Goal: Task Accomplishment & Management: Use online tool/utility

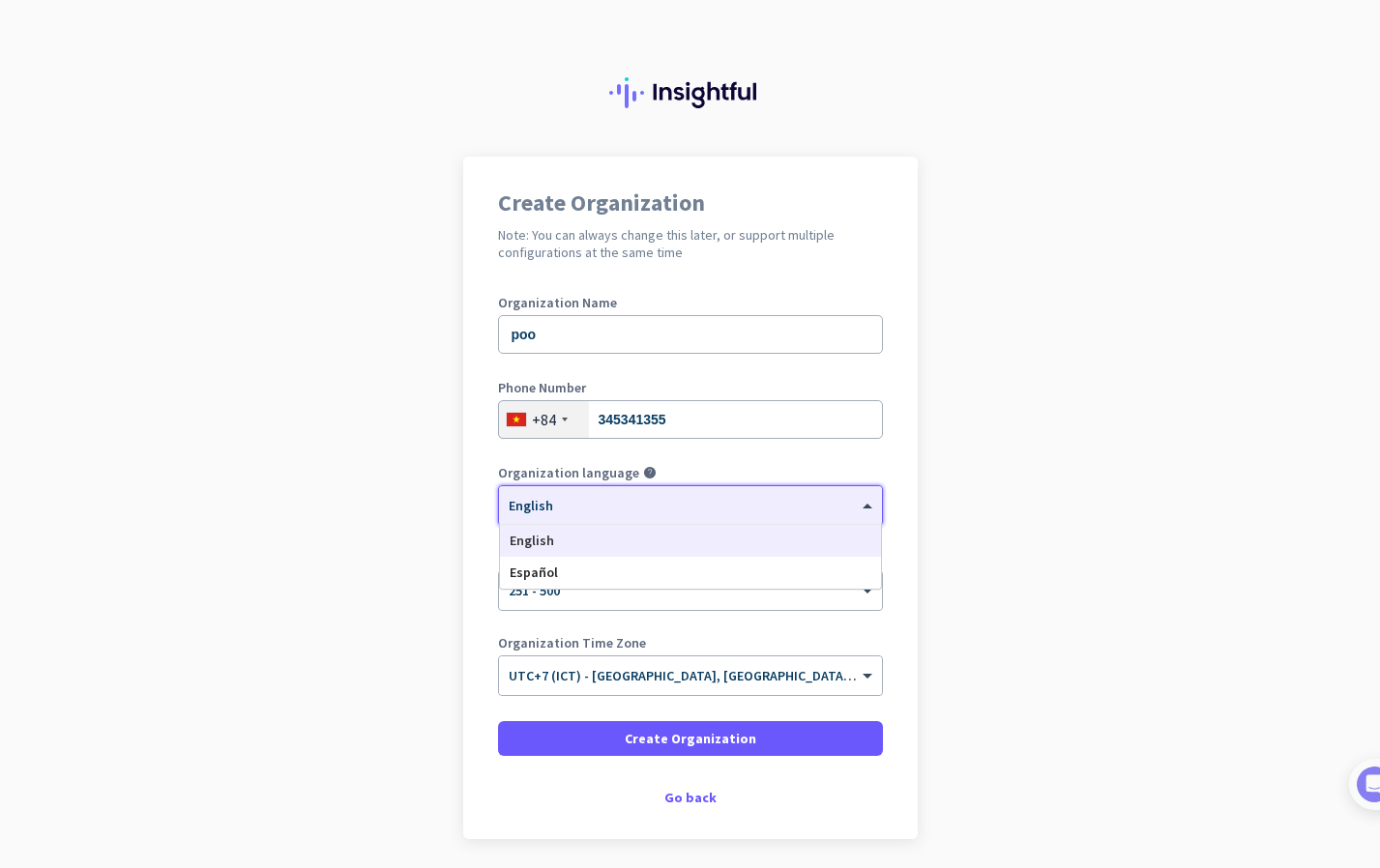
click at [585, 512] on div "× English" at bounding box center [678, 506] width 358 height 17
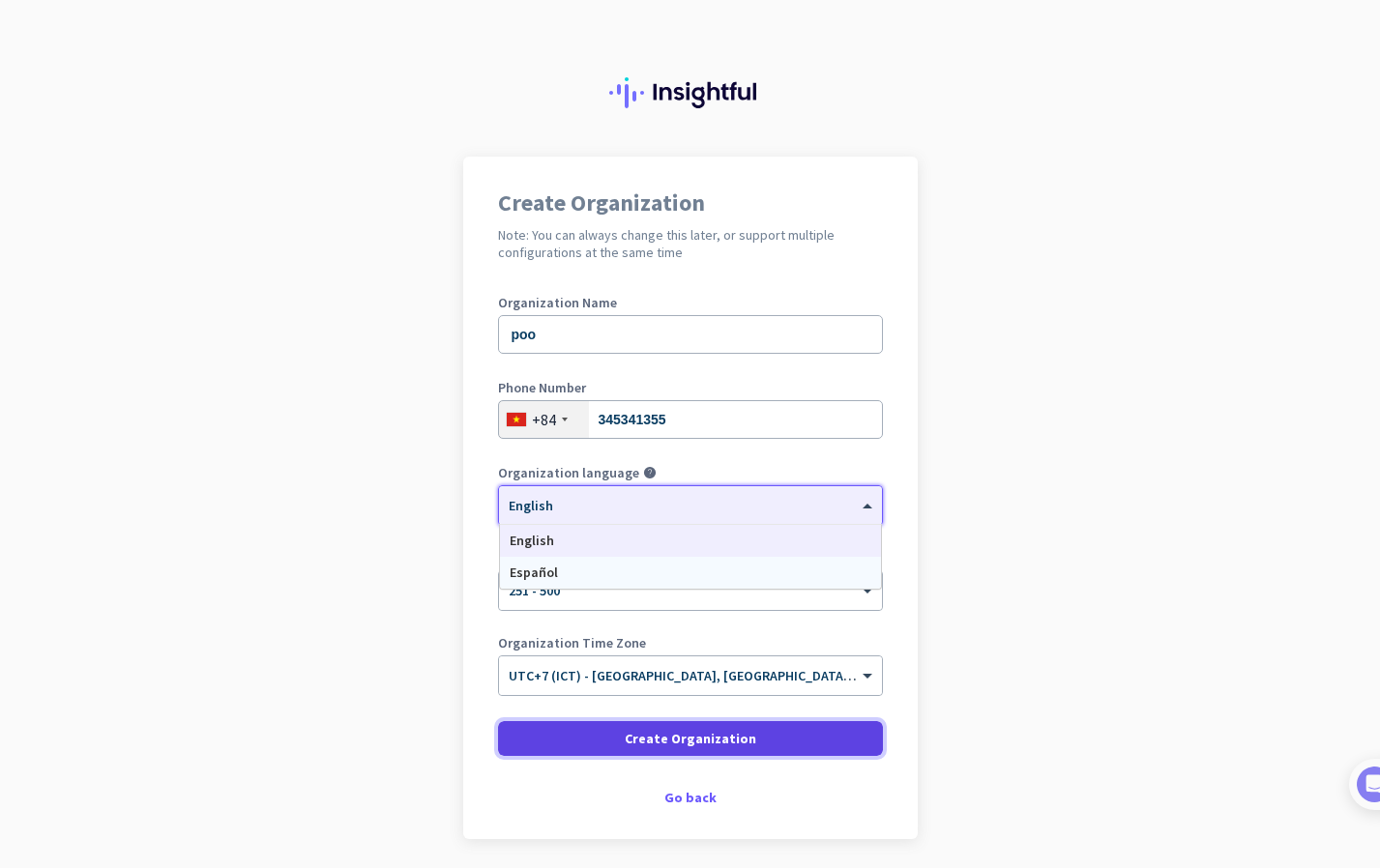
click at [570, 732] on span at bounding box center [690, 738] width 385 height 47
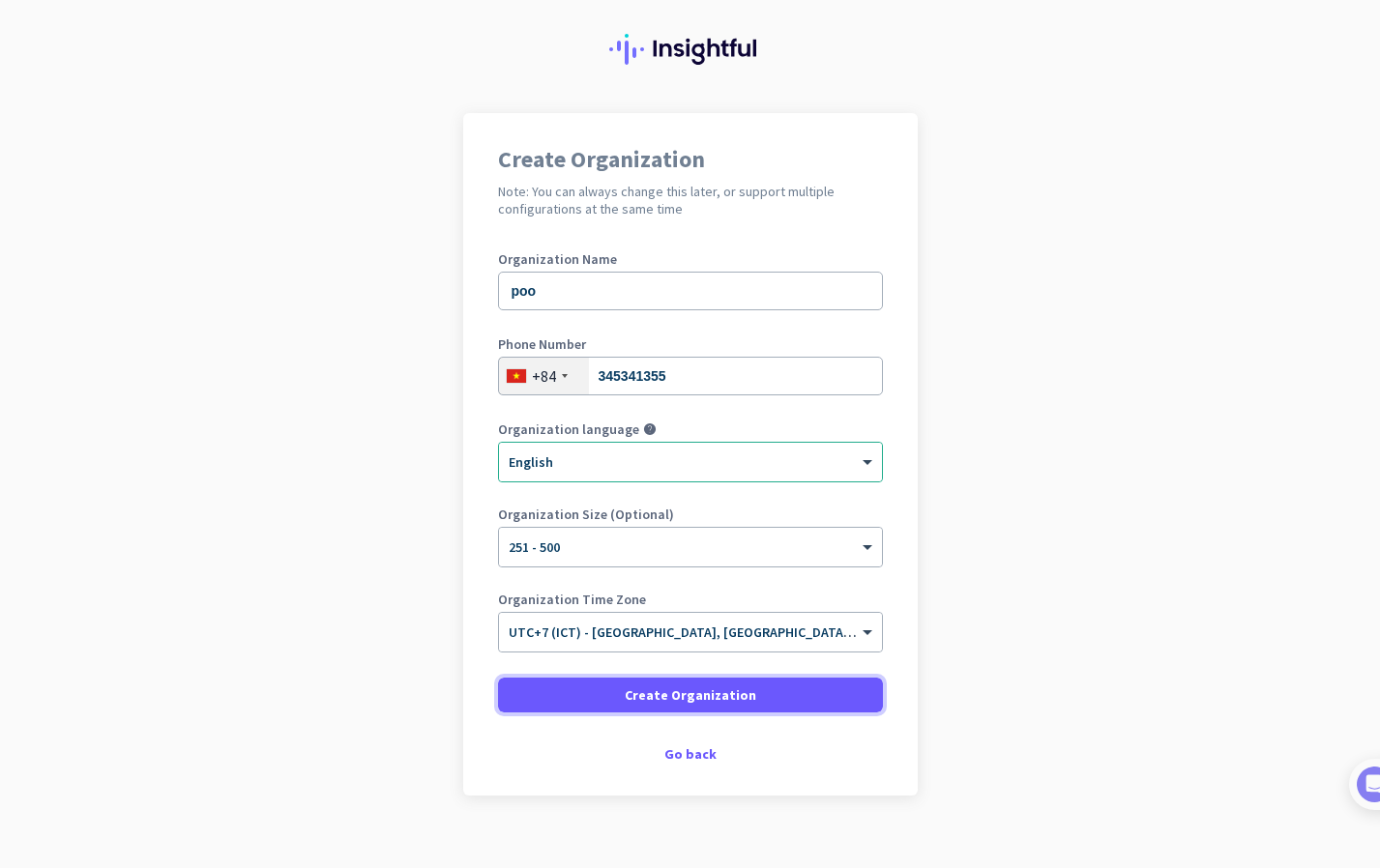
scroll to position [67, 0]
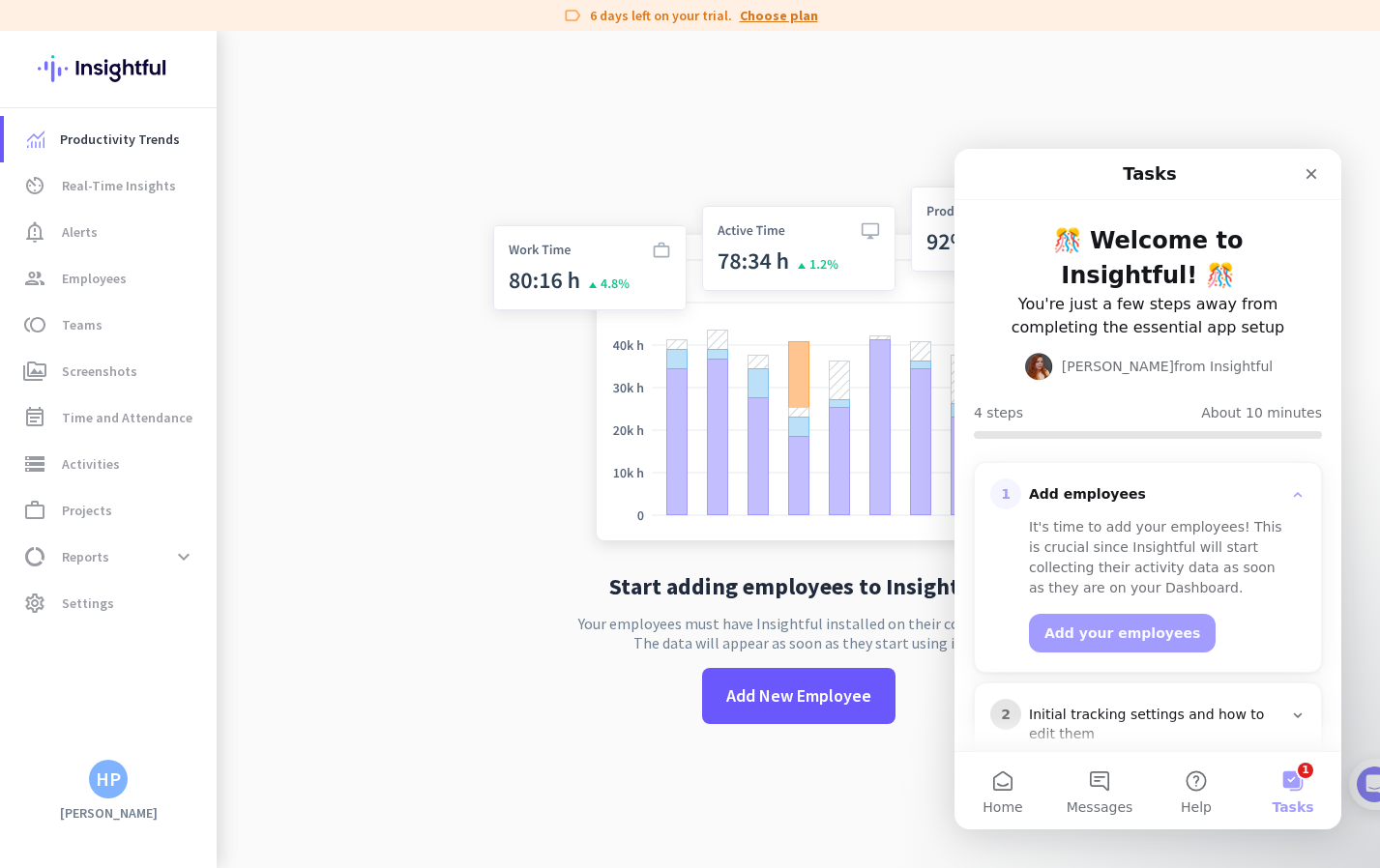
click at [789, 24] on link "Choose plan" at bounding box center [778, 16] width 78 height 20
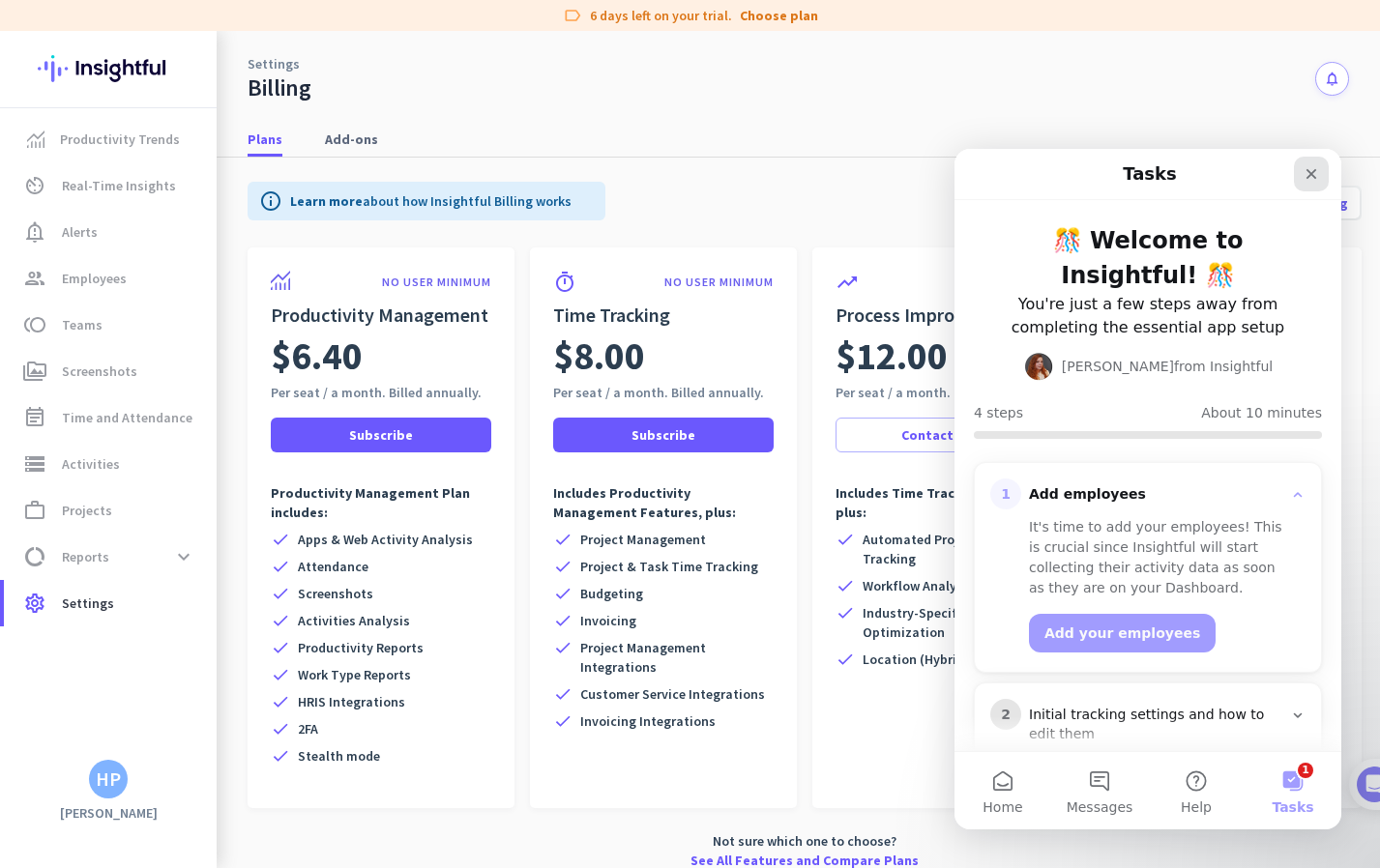
click at [1311, 173] on icon "Close" at bounding box center [1312, 174] width 11 height 11
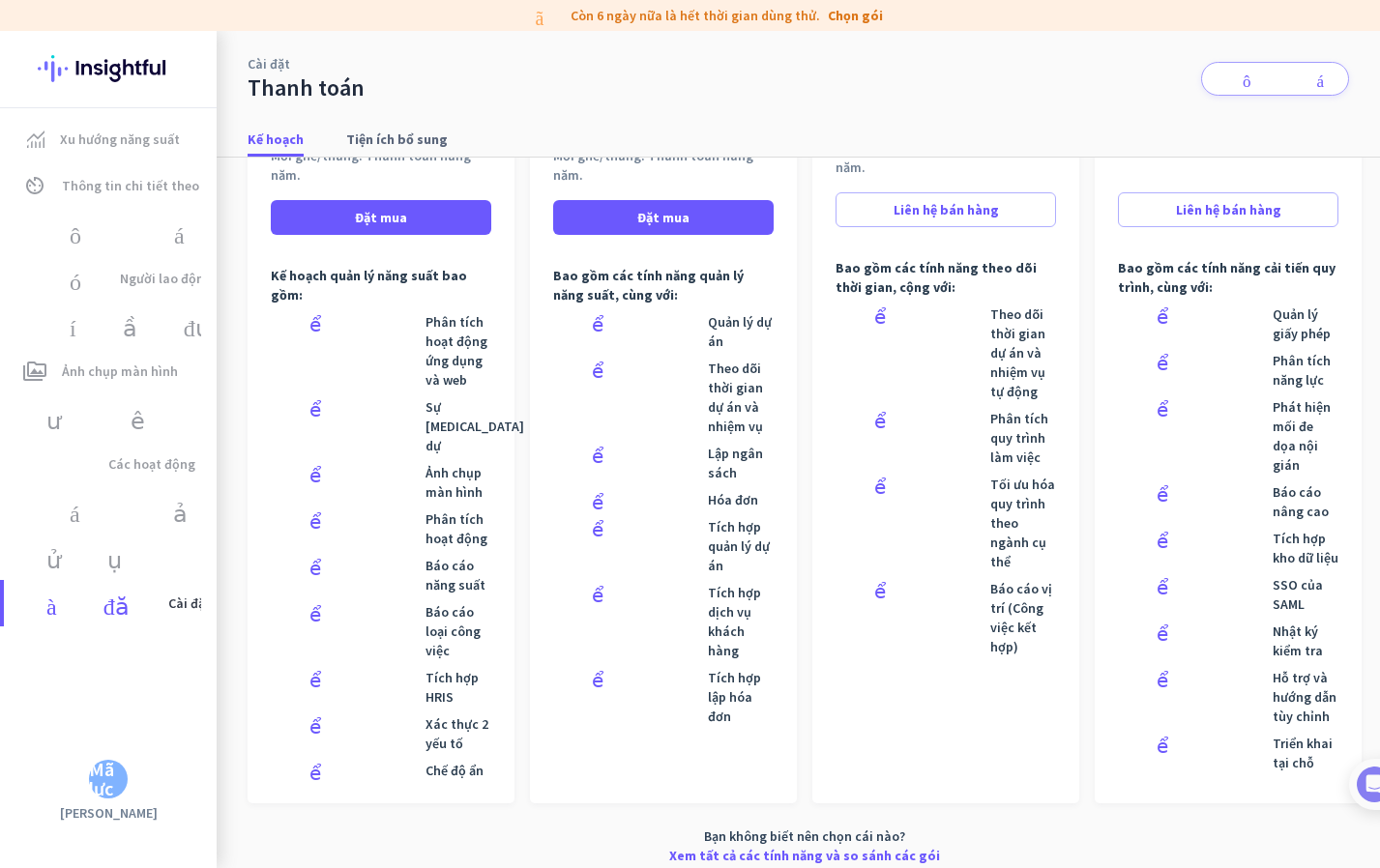
scroll to position [18, 0]
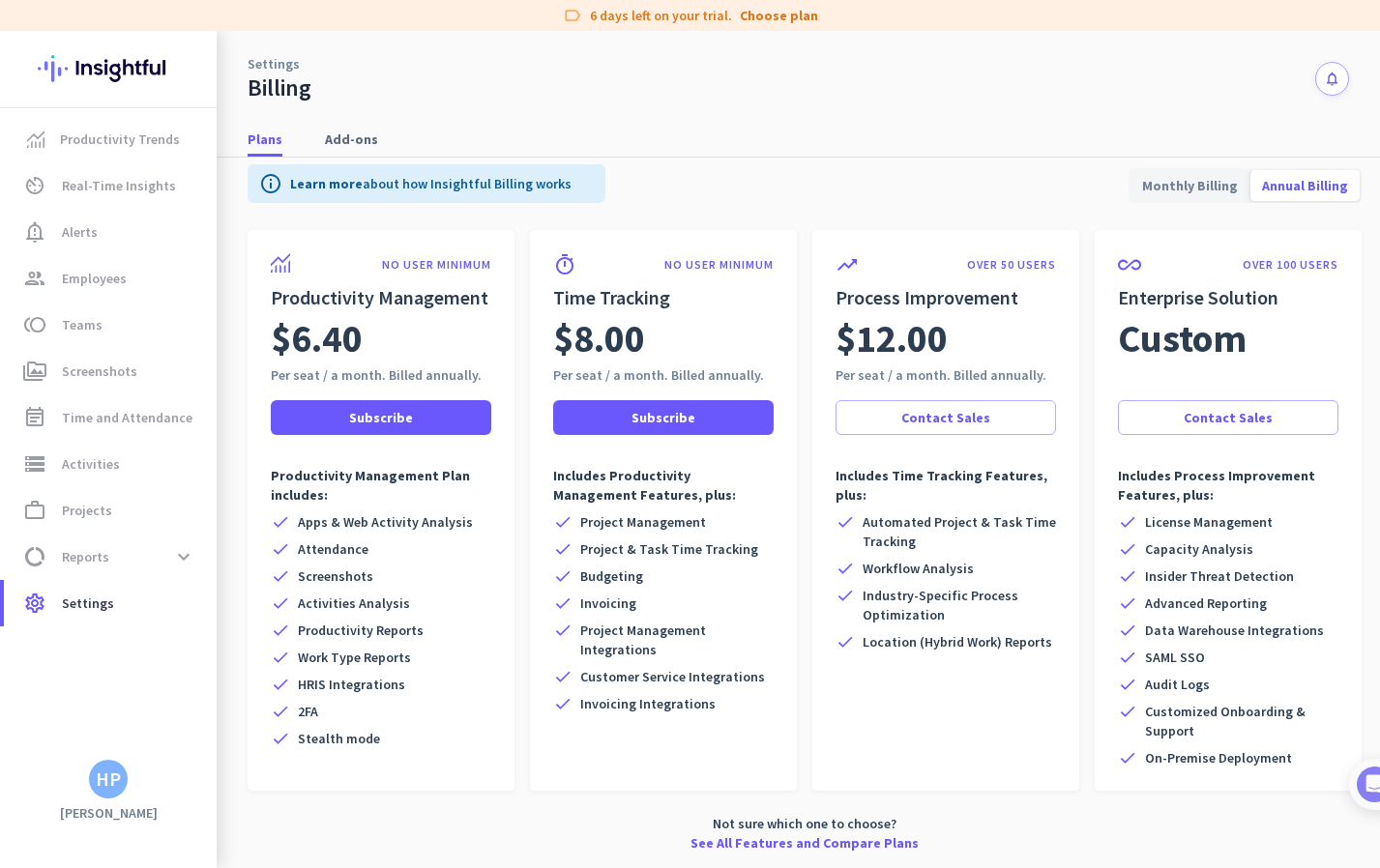
click at [890, 150] on div "Plans Add-ons" at bounding box center [798, 140] width 1163 height 36
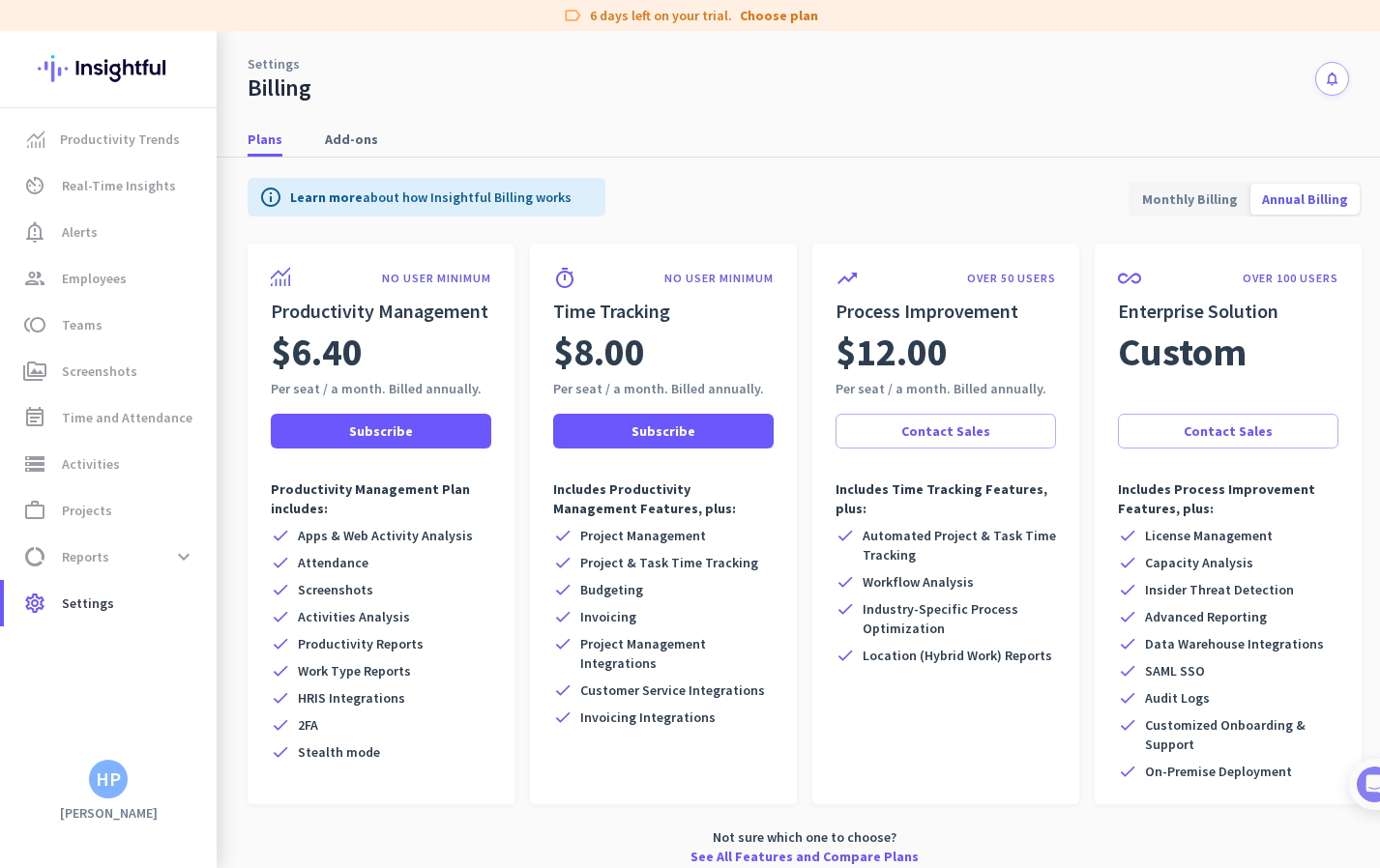
scroll to position [0, 0]
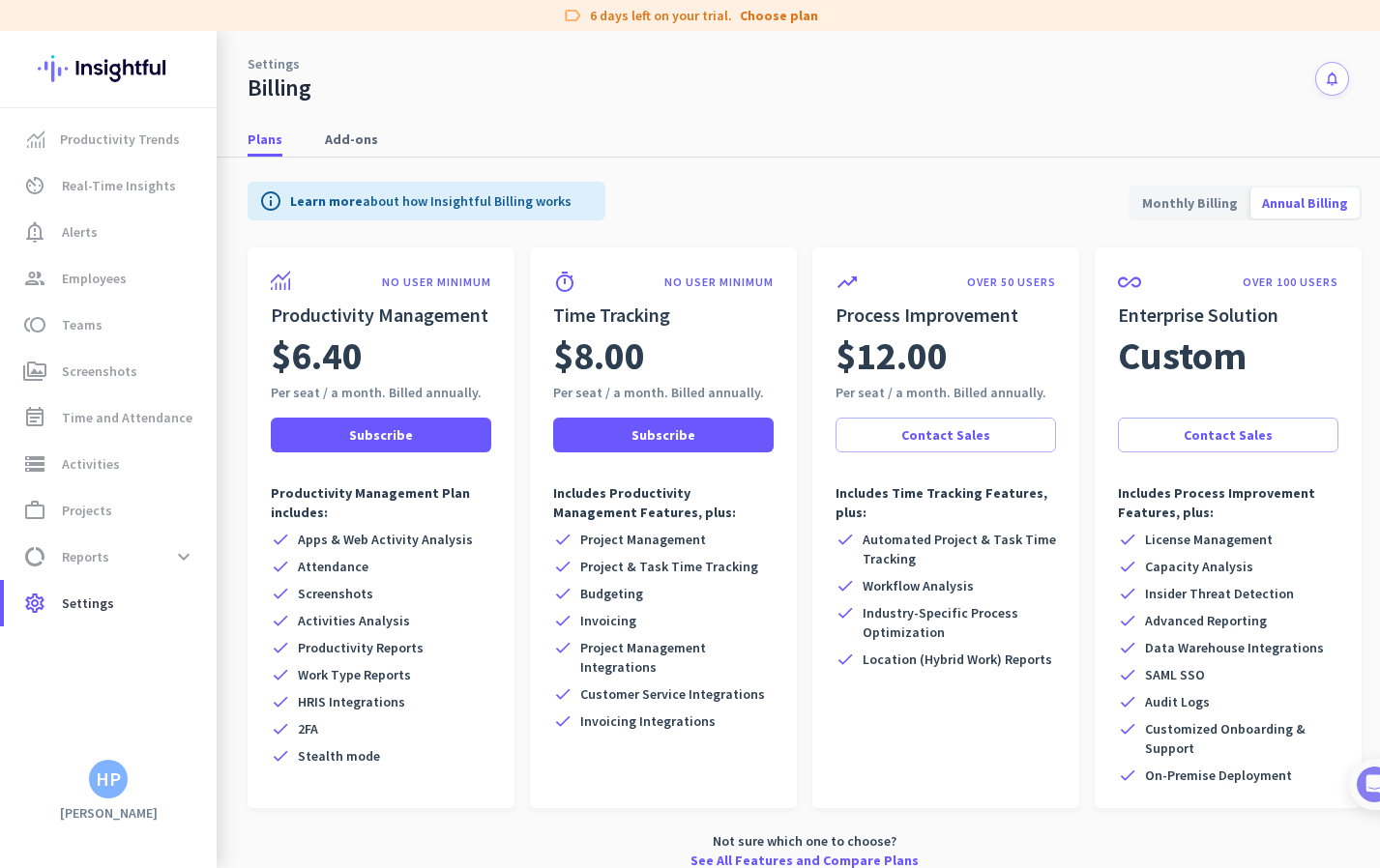
drag, startPoint x: 486, startPoint y: 397, endPoint x: 261, endPoint y: 356, distance: 228.7
click at [261, 356] on div "NO USER MINIMUM Productivity Management $6.40 Per seat / a month. Billed annual…" at bounding box center [381, 528] width 267 height 561
copy div "$6.40 Per seat / a month. Billed annually."
drag, startPoint x: 763, startPoint y: 388, endPoint x: 532, endPoint y: 323, distance: 240.0
click at [532, 323] on div "timer NO USER MINIMUM Time Tracking $8.00 Per seat / a month. Billed annually. …" at bounding box center [663, 528] width 267 height 561
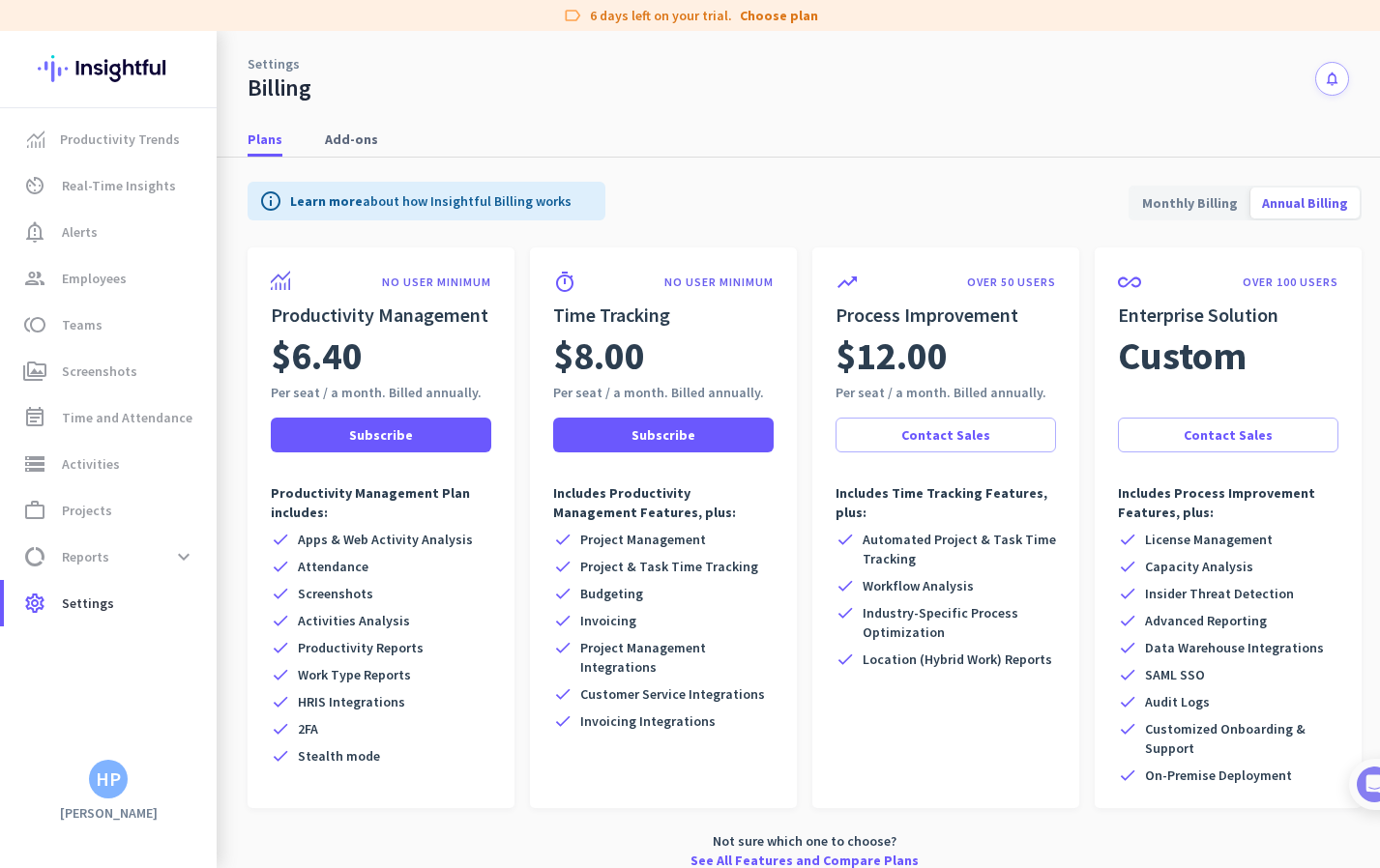
click at [744, 380] on div "$8.00" at bounding box center [663, 355] width 221 height 54
drag, startPoint x: 762, startPoint y: 396, endPoint x: 547, endPoint y: 320, distance: 228.0
click at [547, 320] on div "timer NO USER MINIMUM Time Tracking $8.00 Per seat / a month. Billed annually. …" at bounding box center [663, 528] width 267 height 561
copy div "Time Tracking $8.00 Per seat / a month. Billed annually."
drag, startPoint x: 1047, startPoint y: 389, endPoint x: 826, endPoint y: 319, distance: 231.8
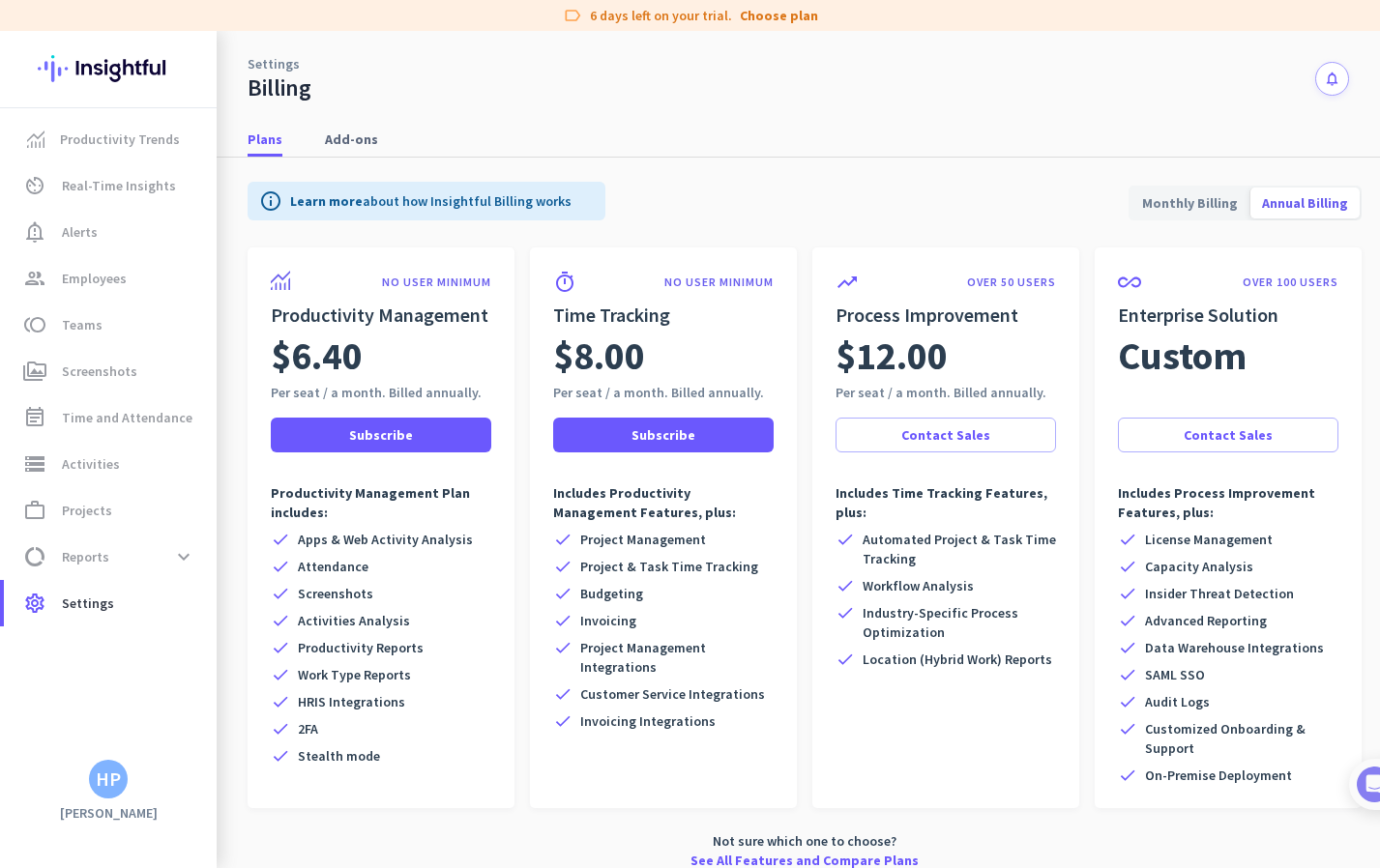
click at [826, 319] on div "trending_up OVER 50 USERS Process Improvement $12.00 Per seat / a month. Billed…" at bounding box center [946, 528] width 267 height 561
copy div "Process Improvement $12.00 Per seat / a month. Billed annually."
click at [1258, 356] on div "Custom" at bounding box center [1228, 355] width 221 height 54
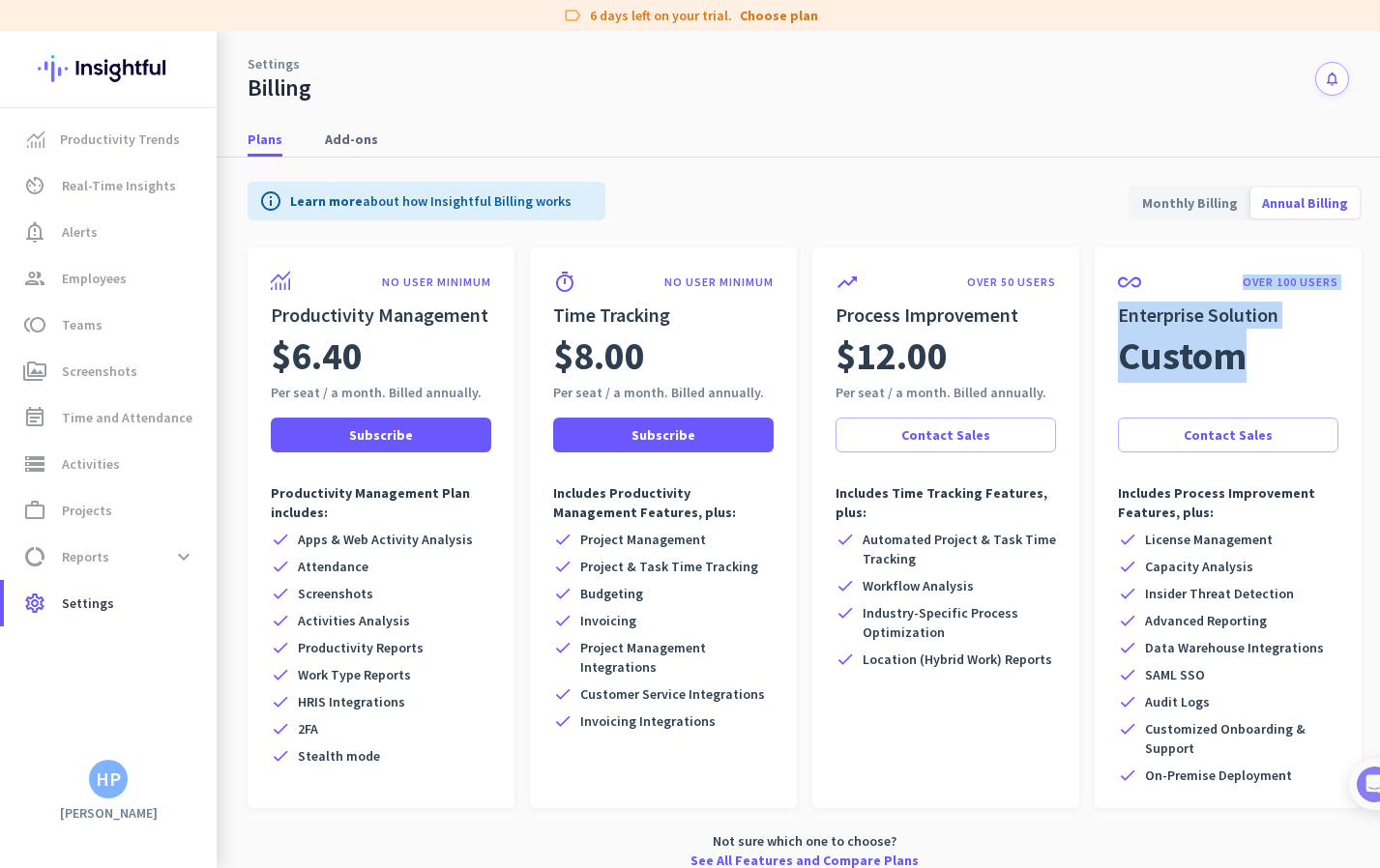
drag, startPoint x: 1265, startPoint y: 362, endPoint x: 1242, endPoint y: 276, distance: 89.0
click at [1242, 276] on div "all_inclusive OVER 100 USERS Enterprise Solution Custom Per seat / a month. Bil…" at bounding box center [1229, 528] width 267 height 561
copy div "OVER 100 USERS Enterprise Solution Custom"
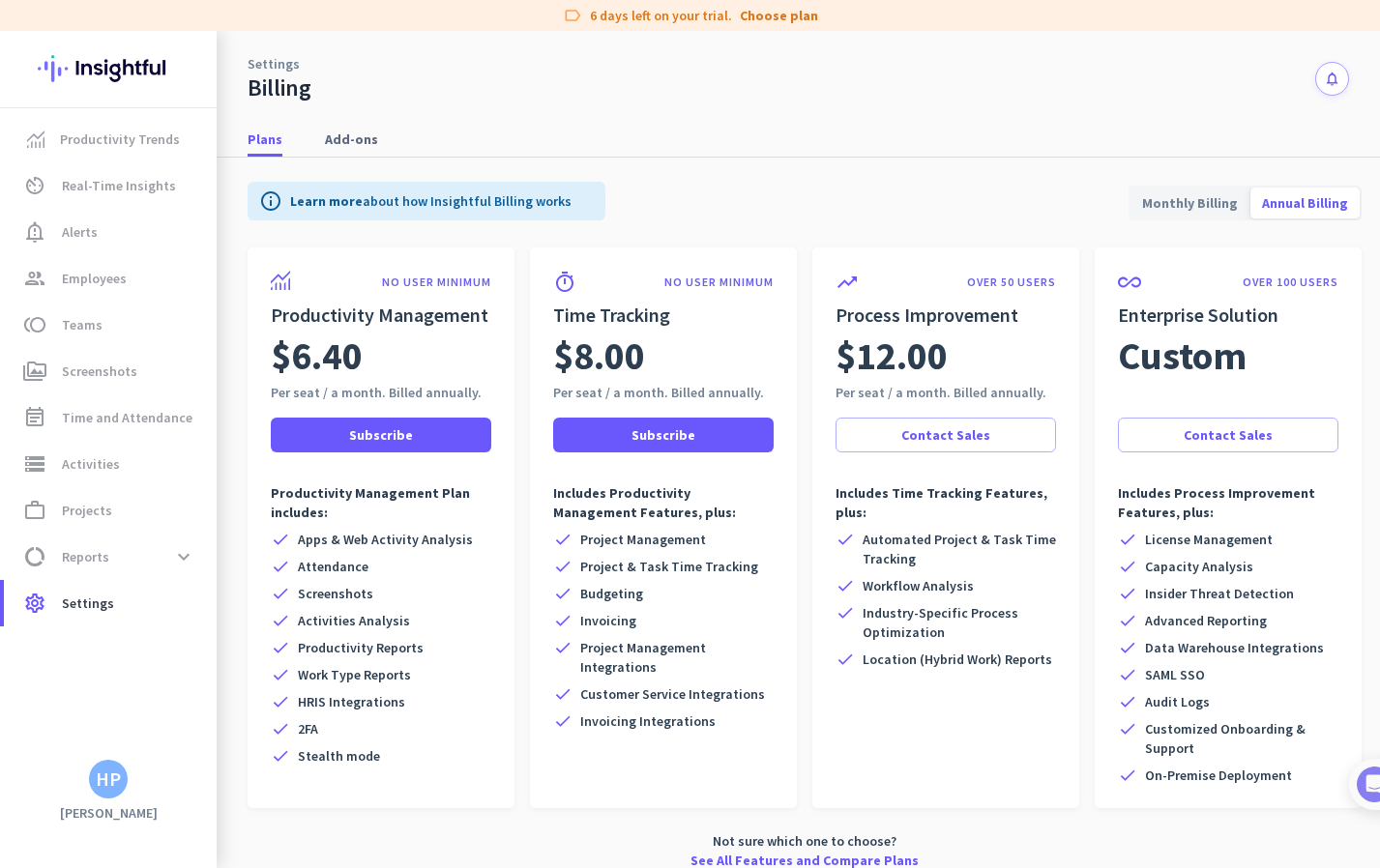
click at [657, 135] on div "Plans Add-ons" at bounding box center [798, 140] width 1163 height 36
click at [96, 142] on span "Productivity Trends" at bounding box center [120, 139] width 120 height 23
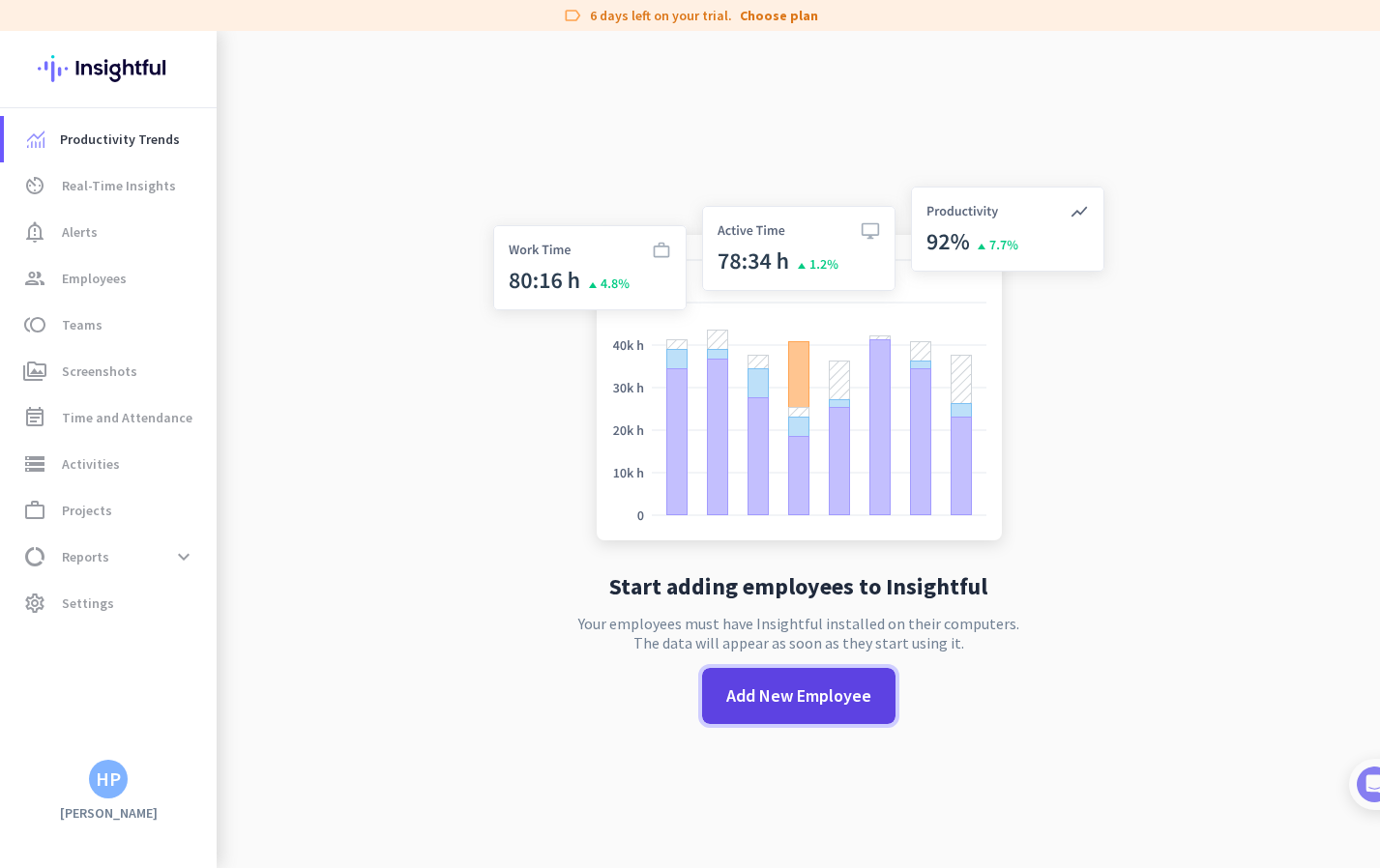
click at [774, 688] on span "Add New Employee" at bounding box center [799, 696] width 146 height 25
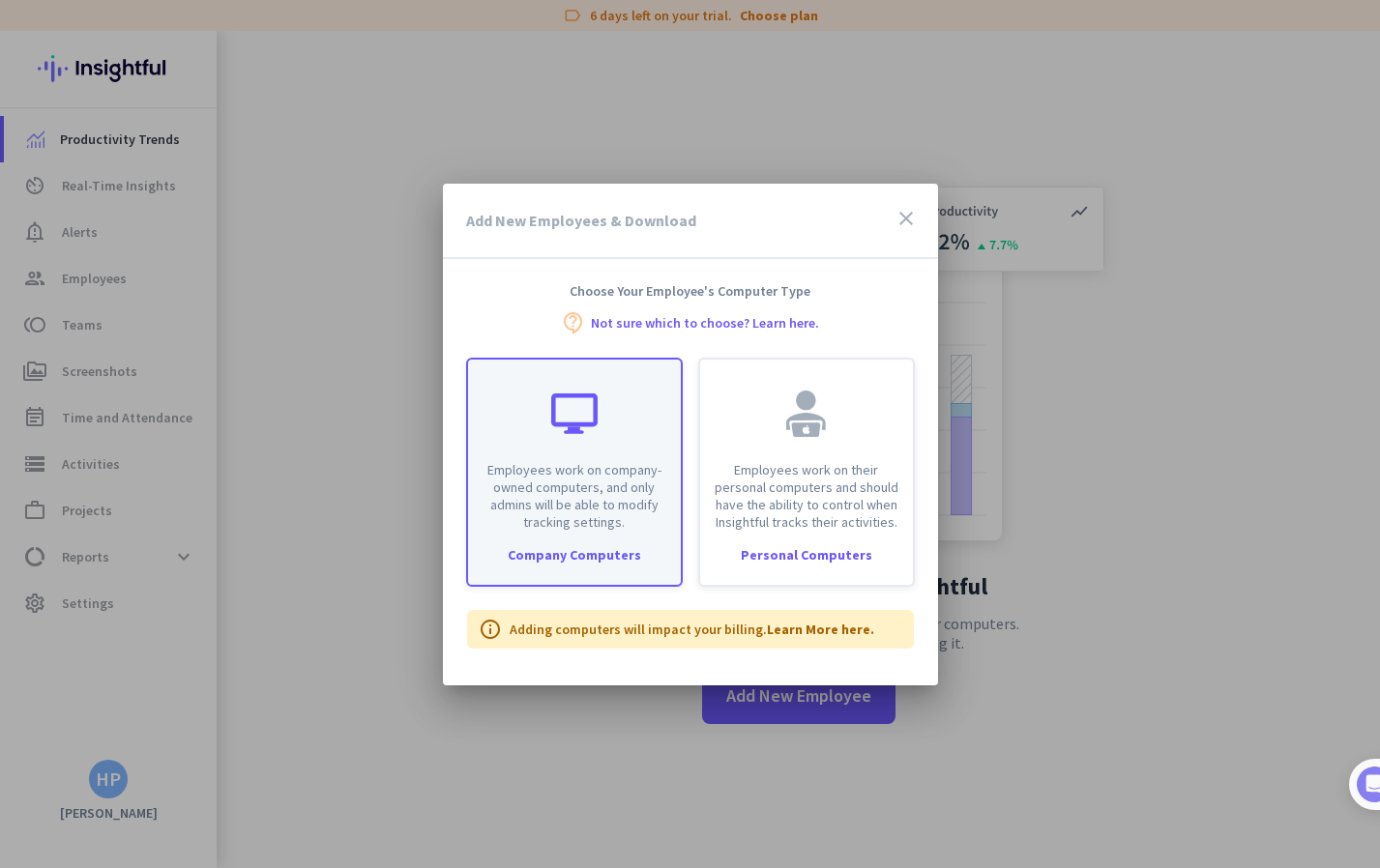
click at [589, 552] on div "Company Computers" at bounding box center [574, 555] width 213 height 14
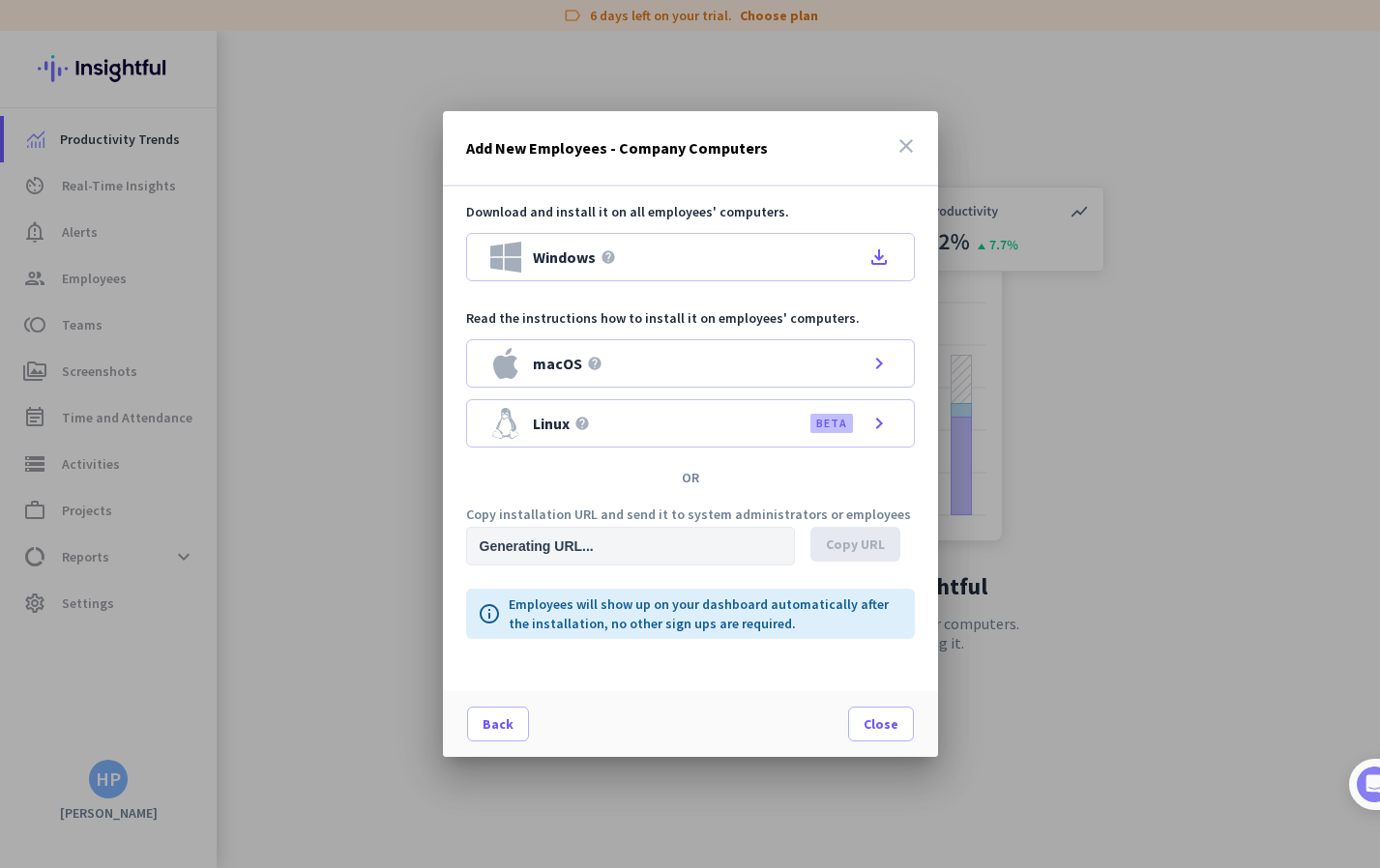
type input "[URL][DOMAIN_NAME]"
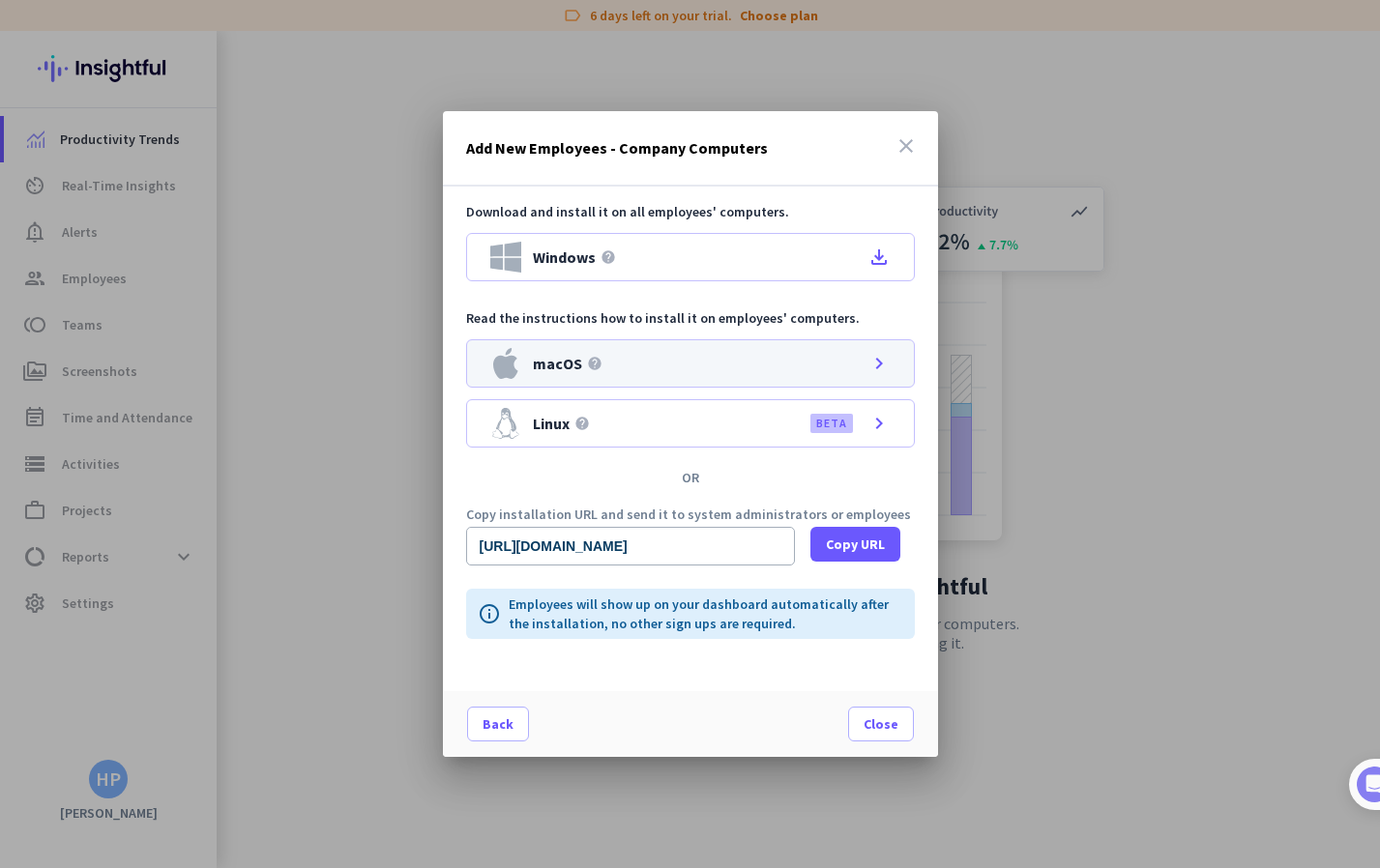
click at [811, 361] on div "macOS help chevron_right" at bounding box center [690, 363] width 448 height 48
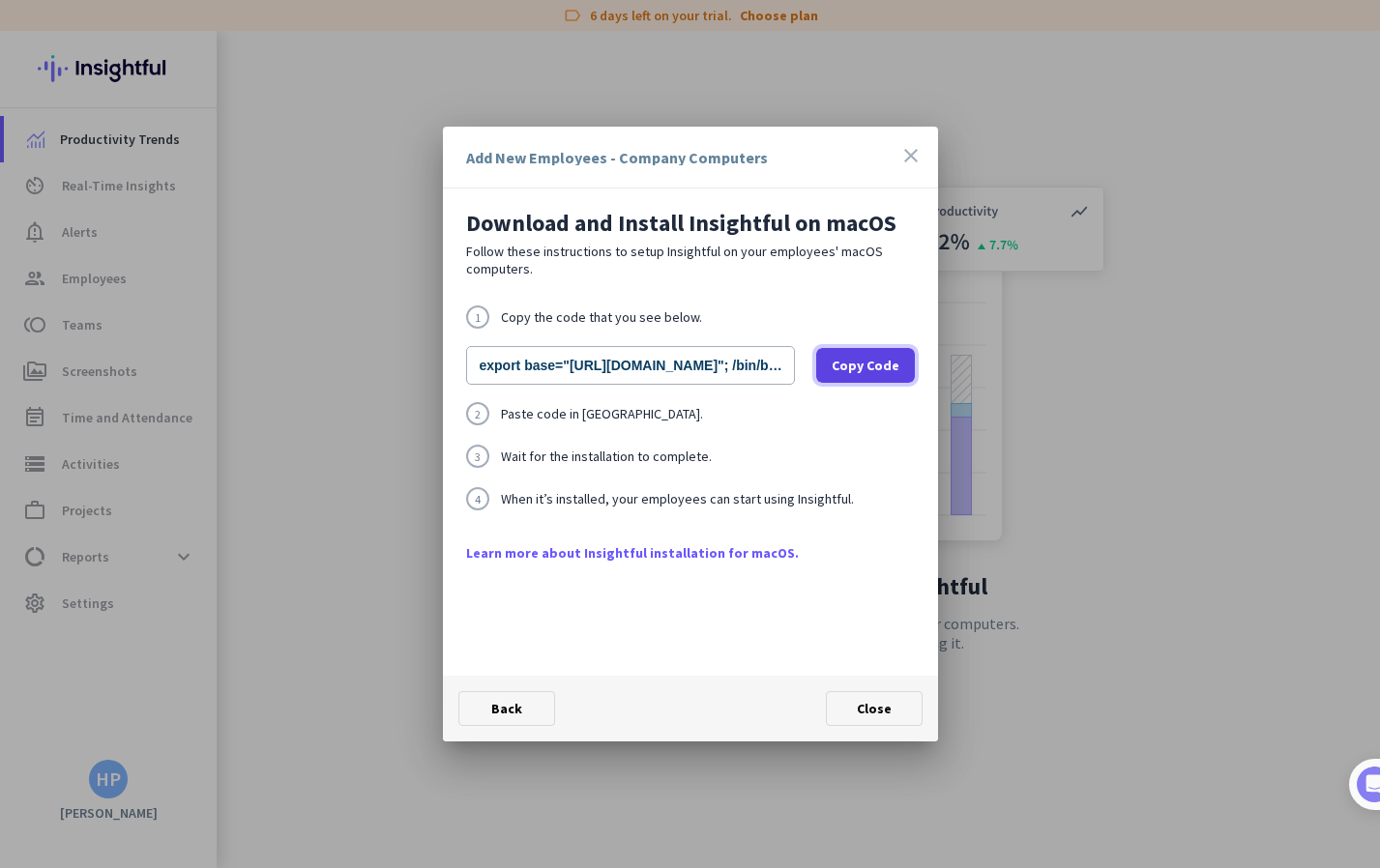
click at [856, 369] on span "Copy Code" at bounding box center [865, 366] width 67 height 20
click at [678, 375] on input "export base="[URL][DOMAIN_NAME]"; /bin/bash -c "organizationId="w2twdy6krvpte68…" at bounding box center [631, 365] width 329 height 39
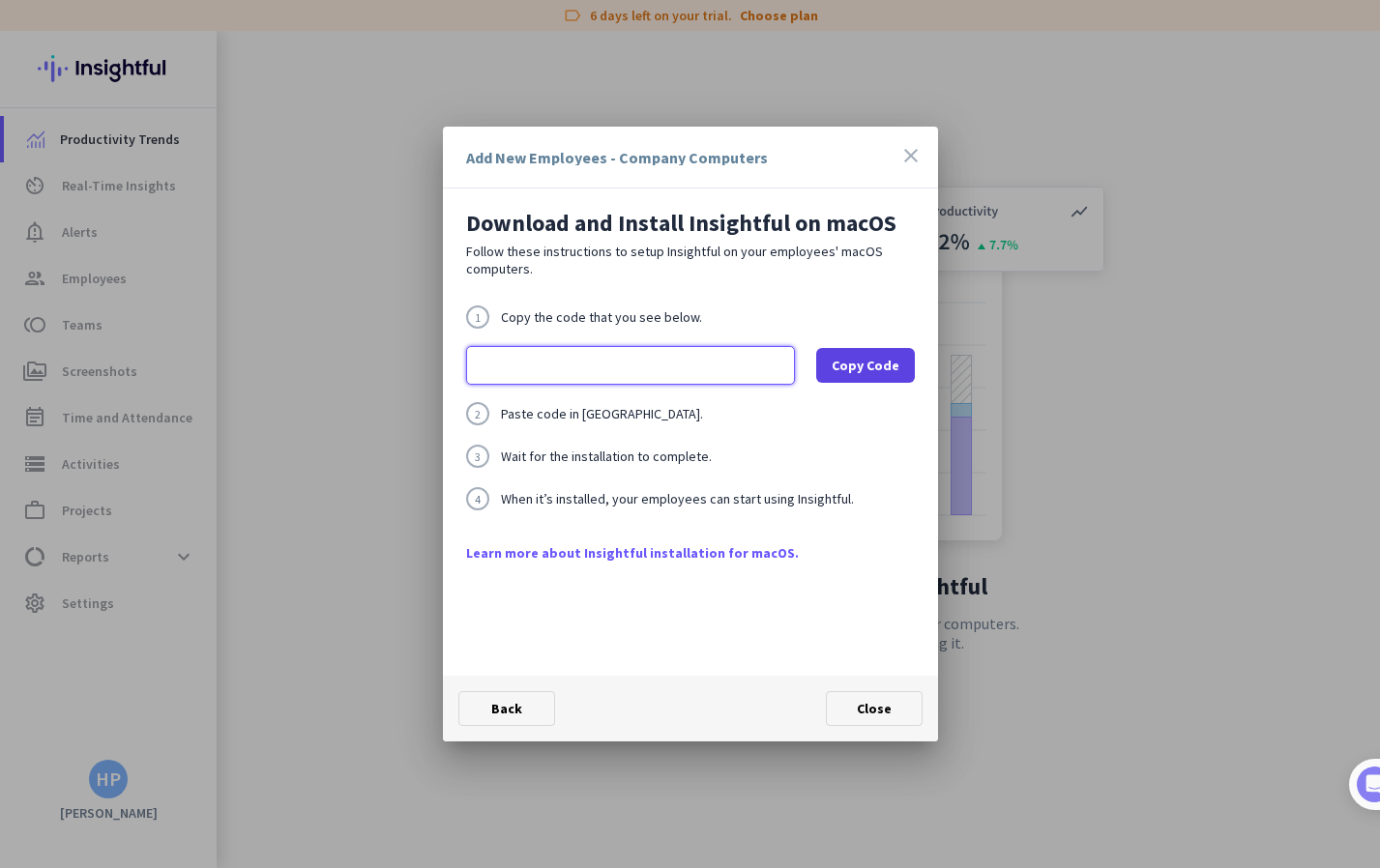
scroll to position [0, 621]
drag, startPoint x: 702, startPoint y: 373, endPoint x: 824, endPoint y: 363, distance: 122.4
click at [824, 363] on div "export base="[URL][DOMAIN_NAME]"; /bin/bash -c "organizationId="w2twdy6krvpte68…" at bounding box center [690, 365] width 448 height 39
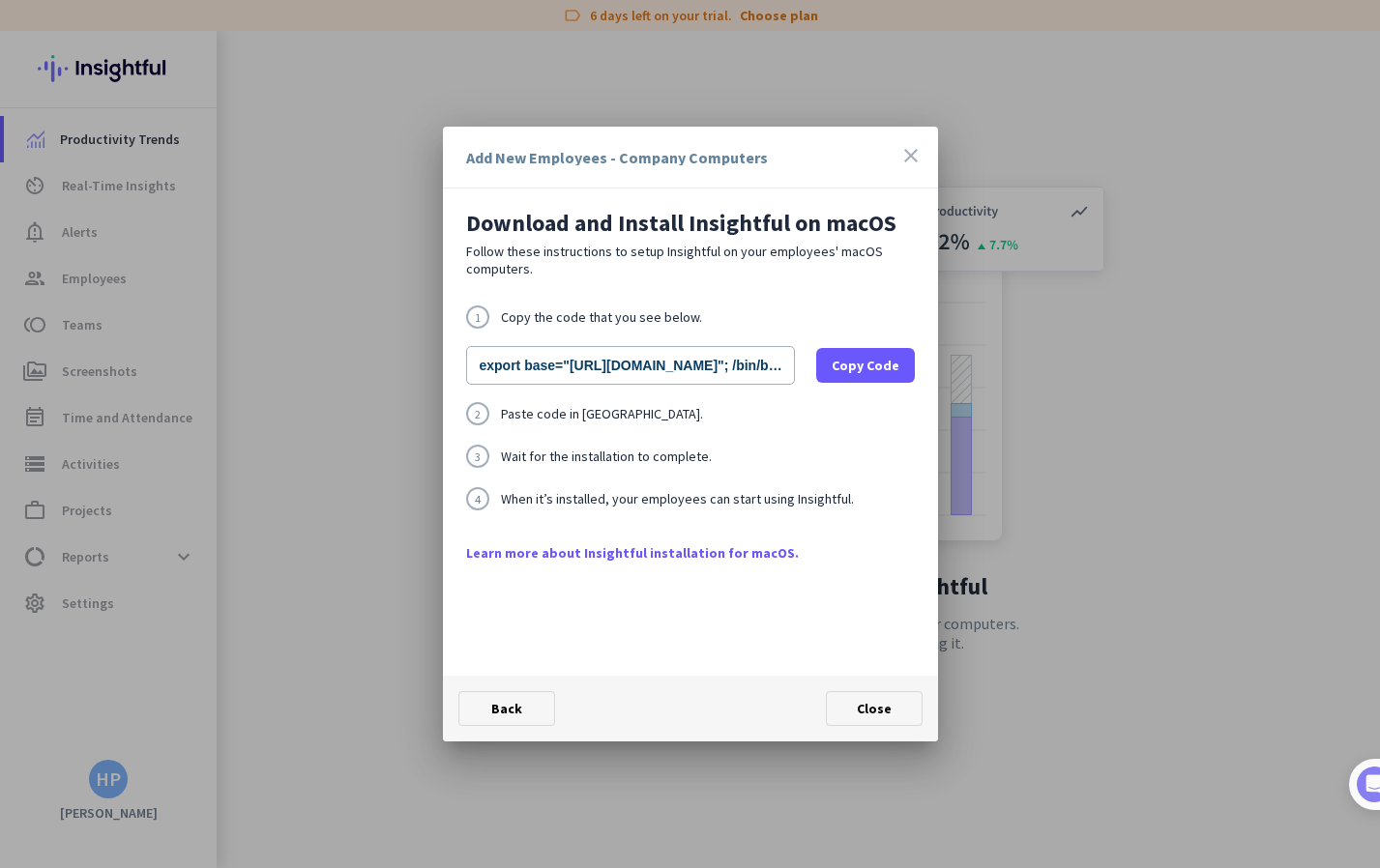
click at [909, 162] on icon "close" at bounding box center [911, 155] width 23 height 23
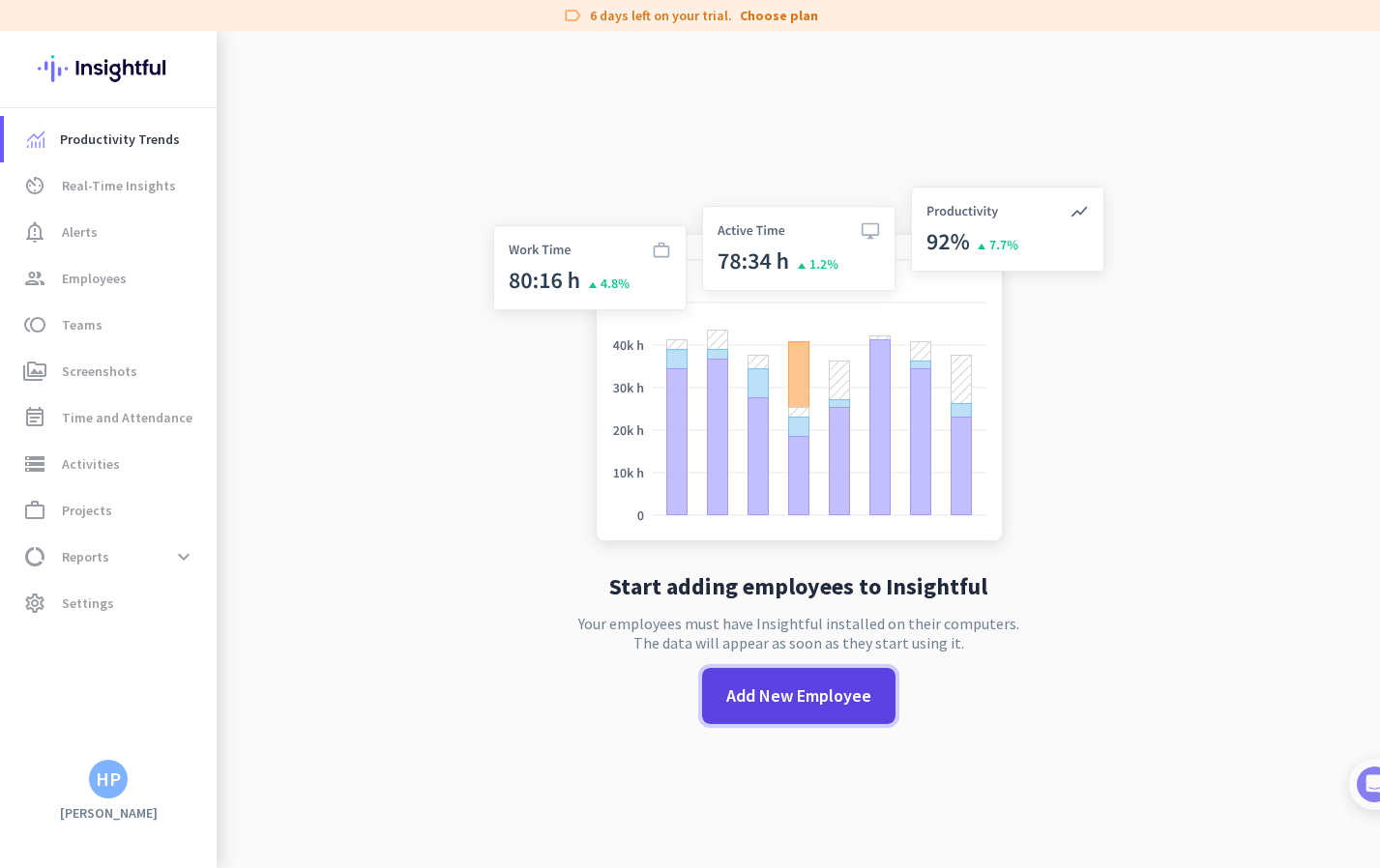
click at [830, 688] on span "Add New Employee" at bounding box center [799, 696] width 146 height 25
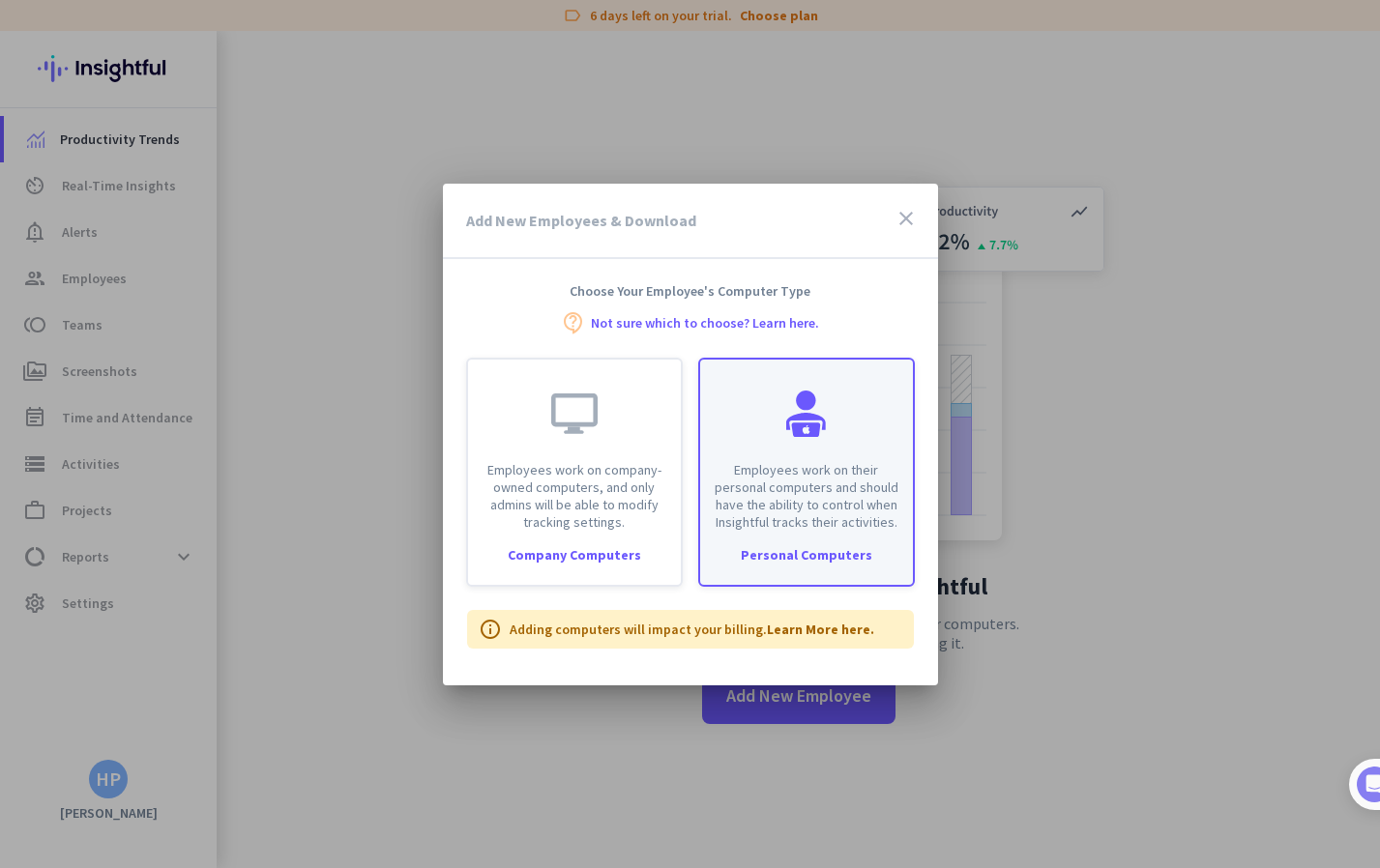
click at [818, 526] on p "Employees work on their personal computers and should have the ability to contr…" at bounding box center [806, 496] width 189 height 69
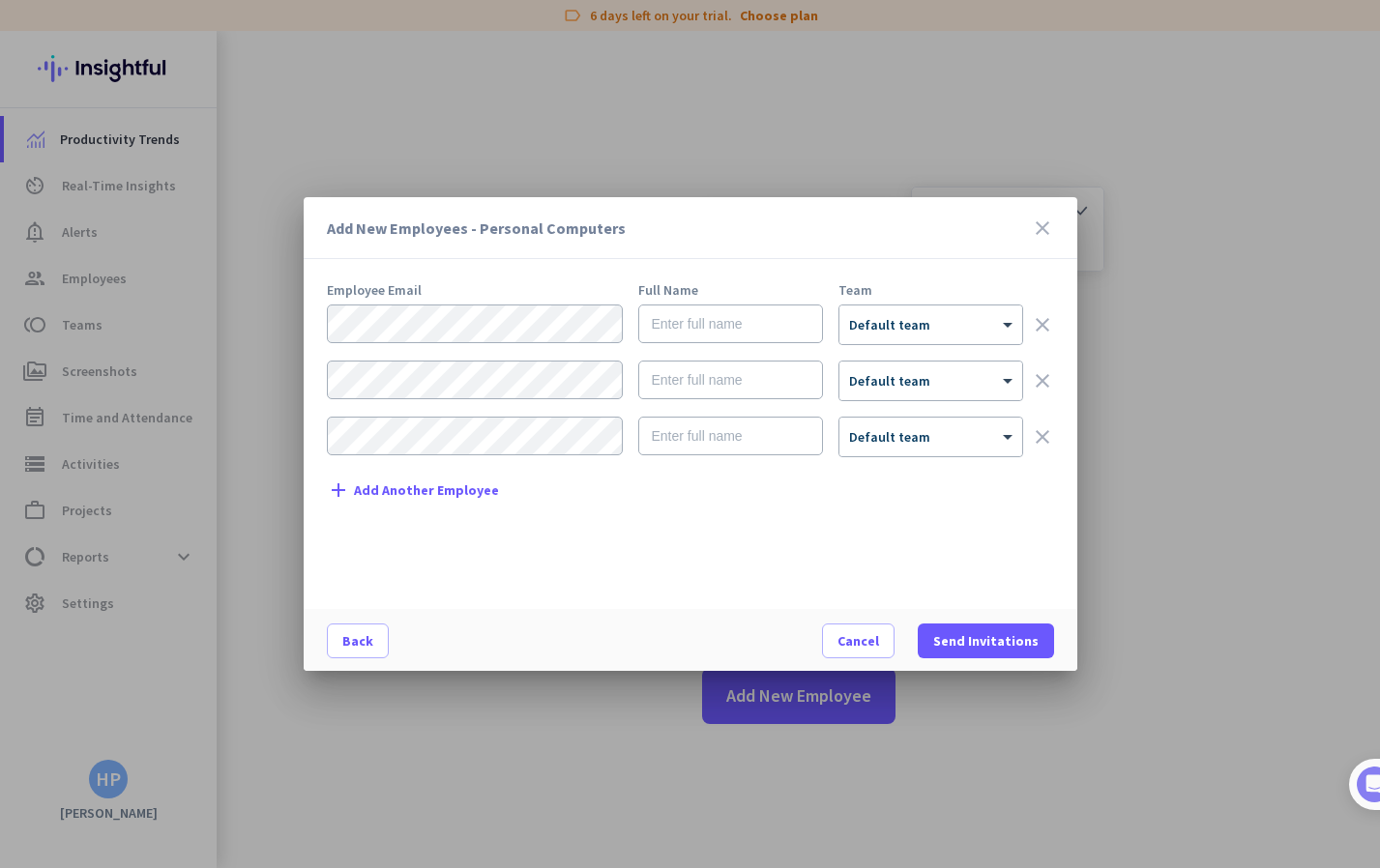
click at [754, 714] on div at bounding box center [690, 434] width 1380 height 868
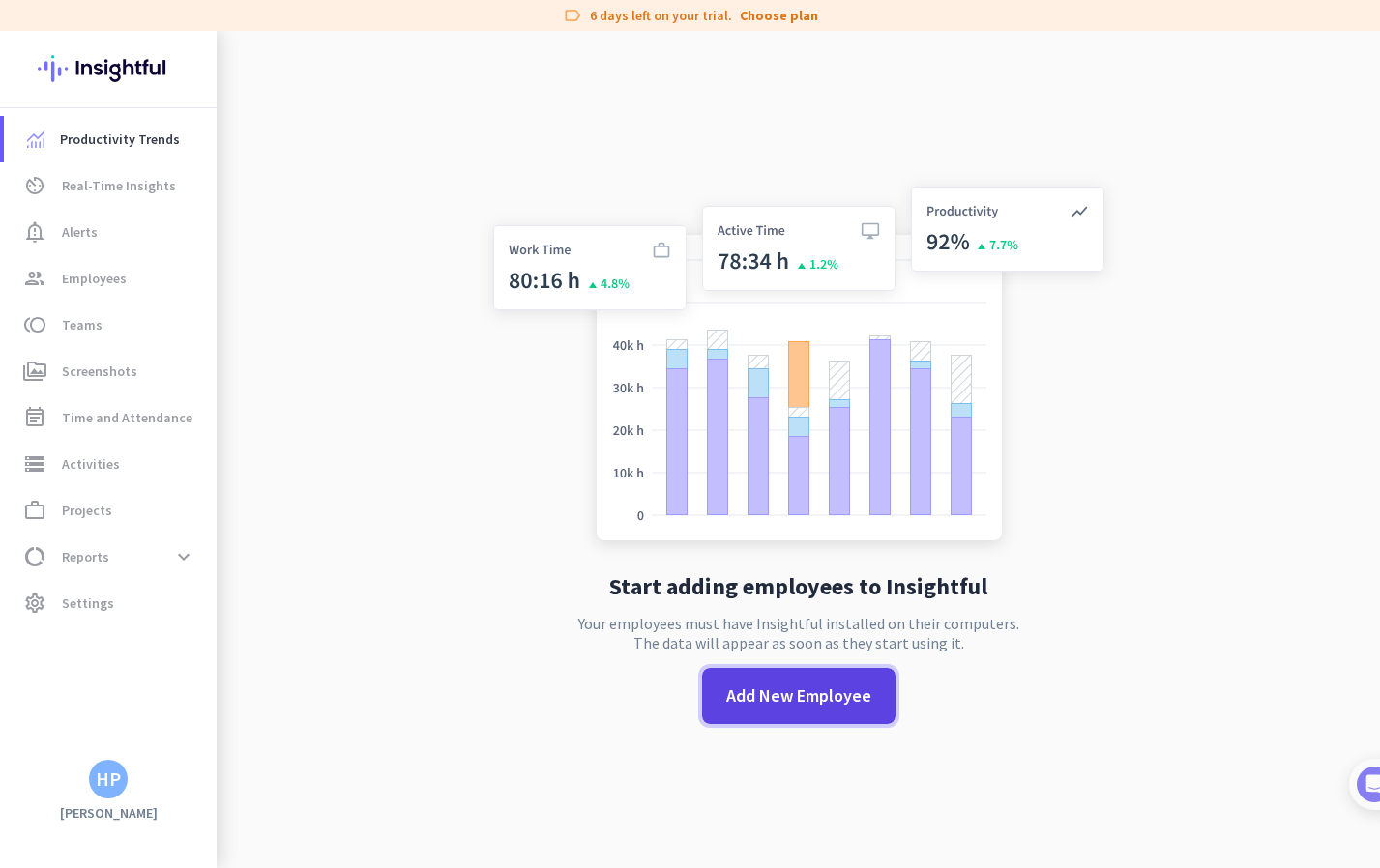
click at [804, 704] on span "Add New Employee" at bounding box center [799, 696] width 146 height 25
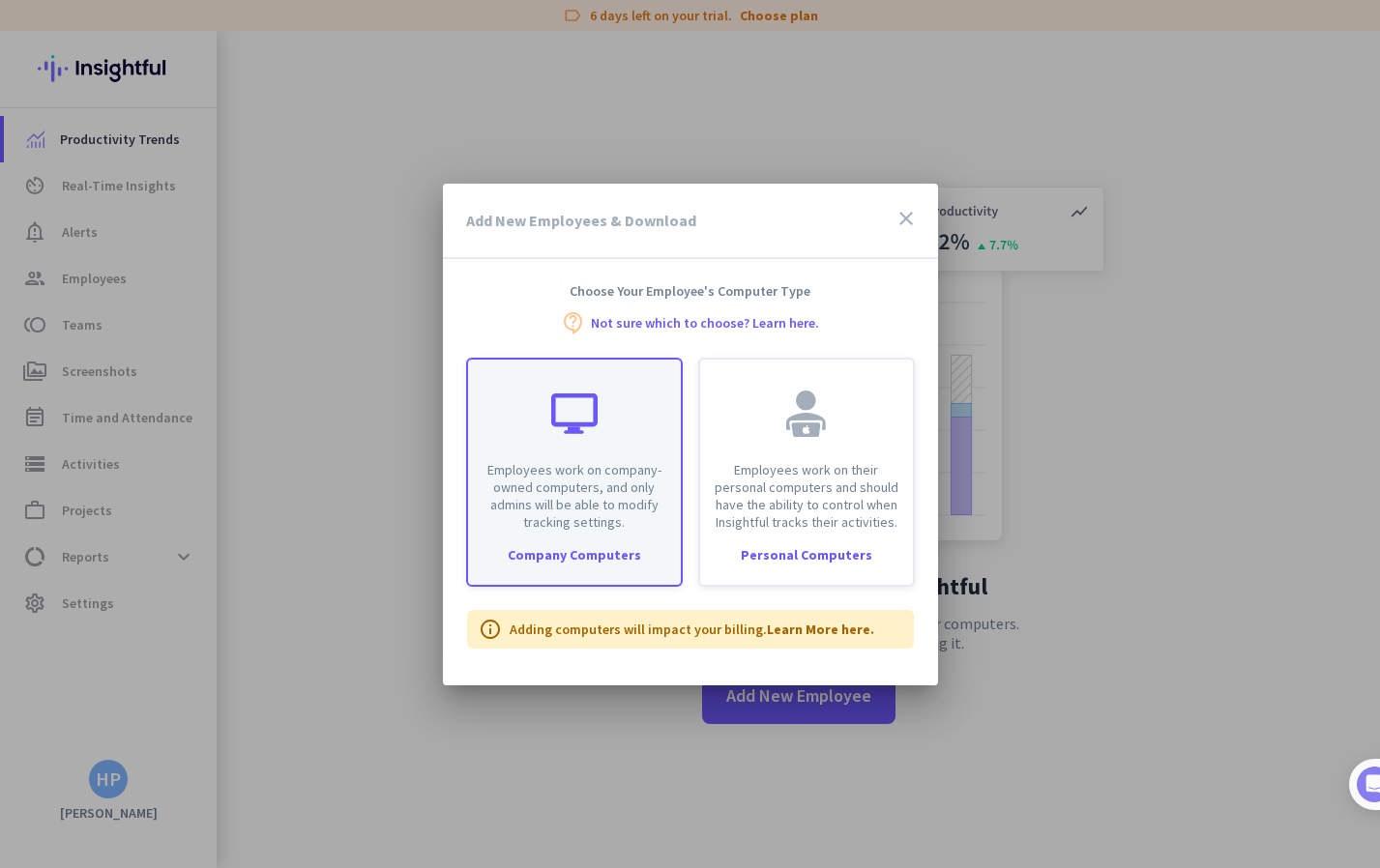
click at [559, 555] on div "Company Computers" at bounding box center [574, 555] width 213 height 14
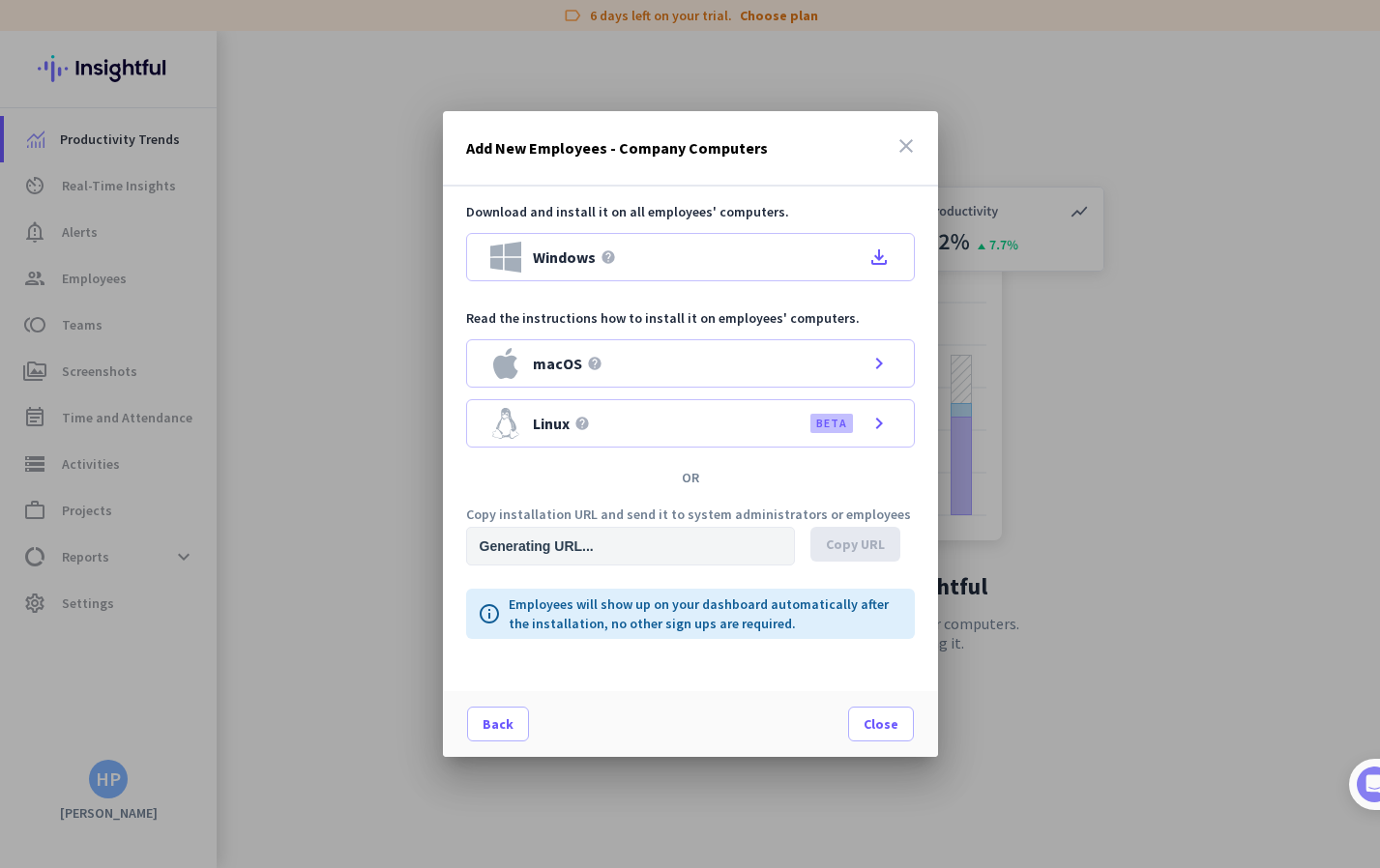
type input "[URL][DOMAIN_NAME]"
click at [852, 547] on span "Copy URL" at bounding box center [855, 544] width 59 height 20
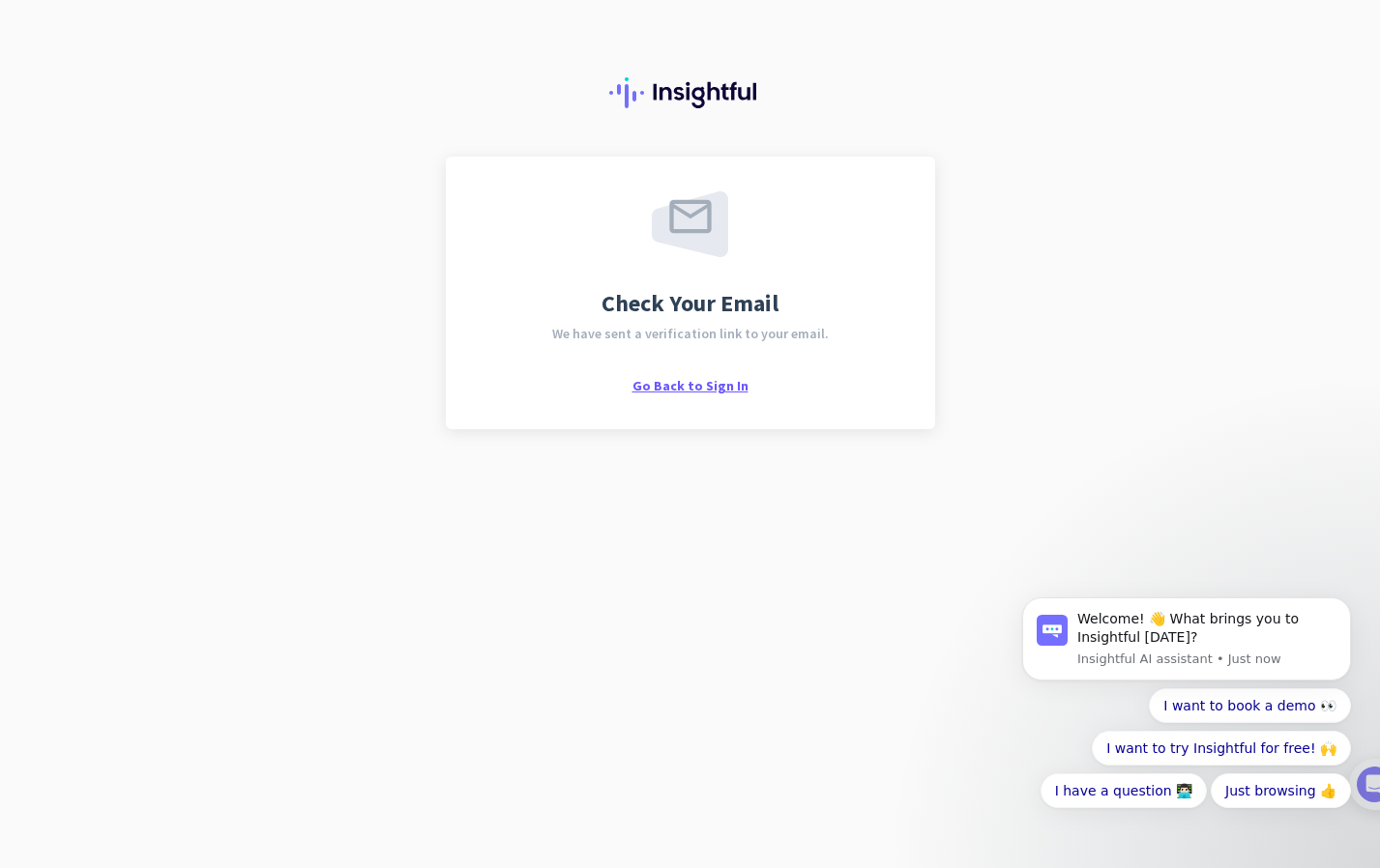
click at [692, 388] on span "Go Back to Sign In" at bounding box center [690, 386] width 116 height 18
